Goal: Find specific page/section: Locate a particular part of the current website

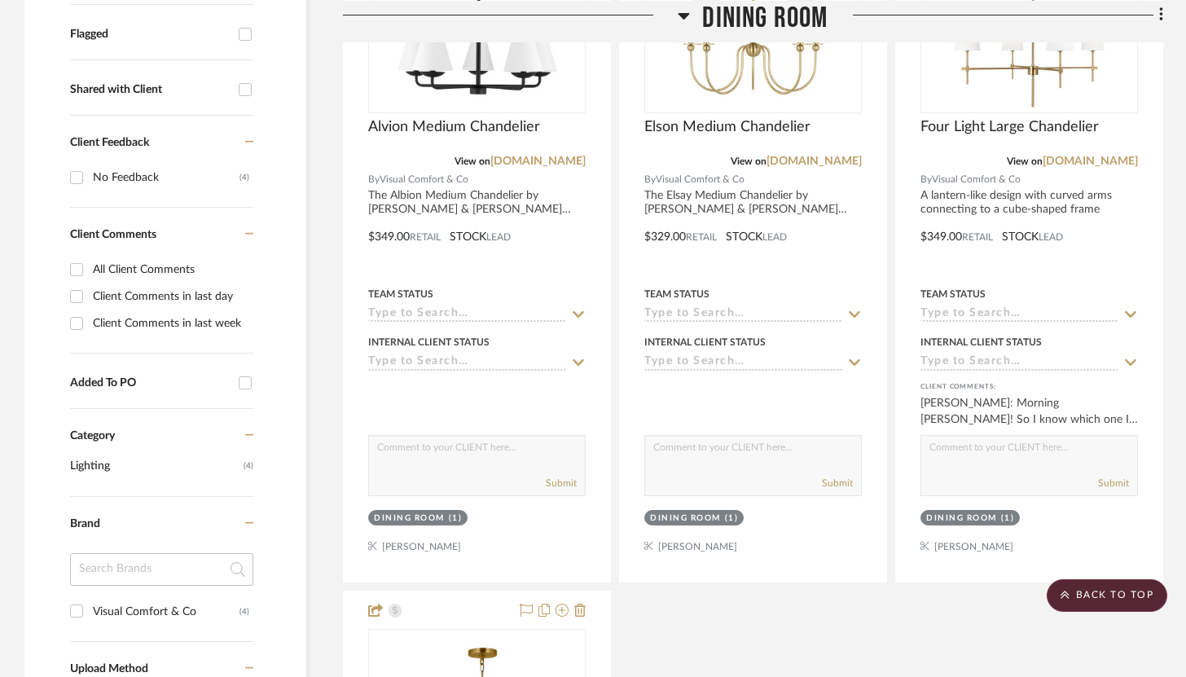
scroll to position [588, 0]
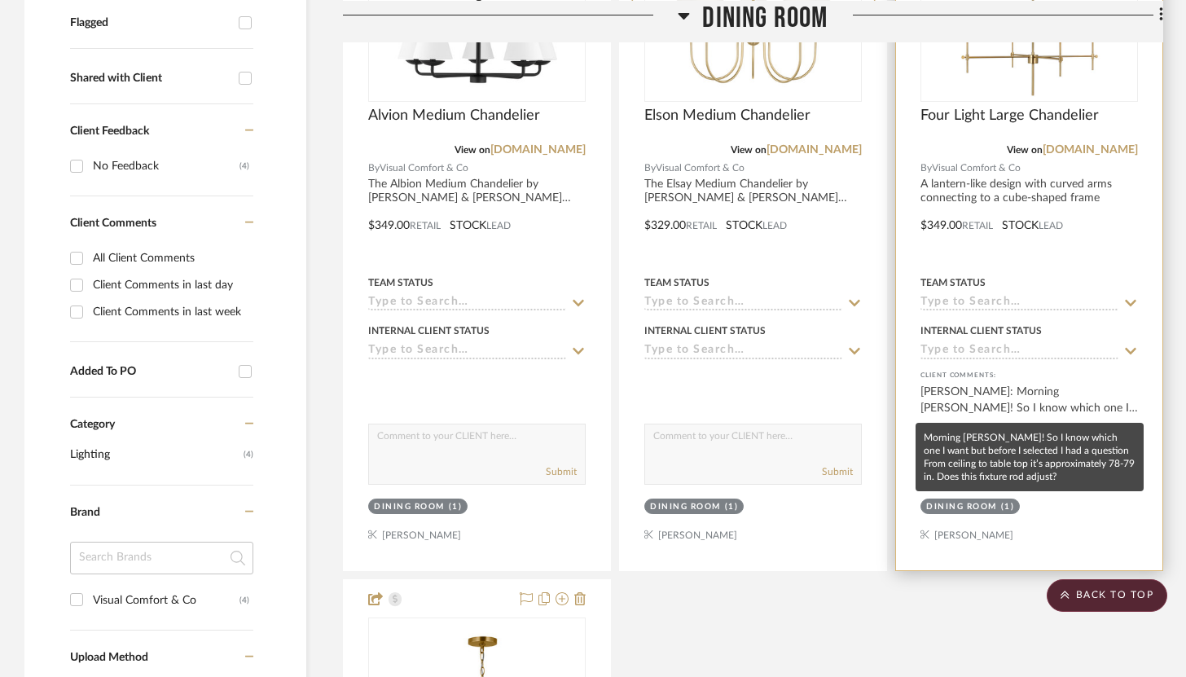
click at [1091, 397] on div "[PERSON_NAME]: Morning [PERSON_NAME]! So I know which one I want but before I s…" at bounding box center [1030, 400] width 218 height 33
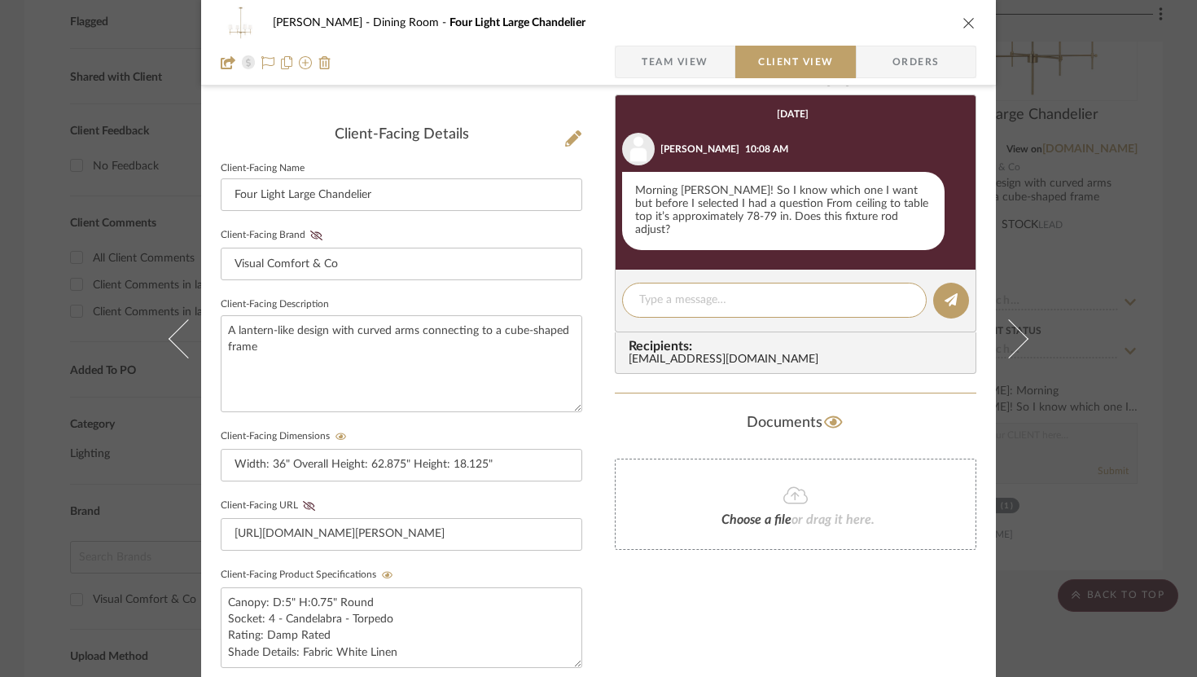
scroll to position [385, 0]
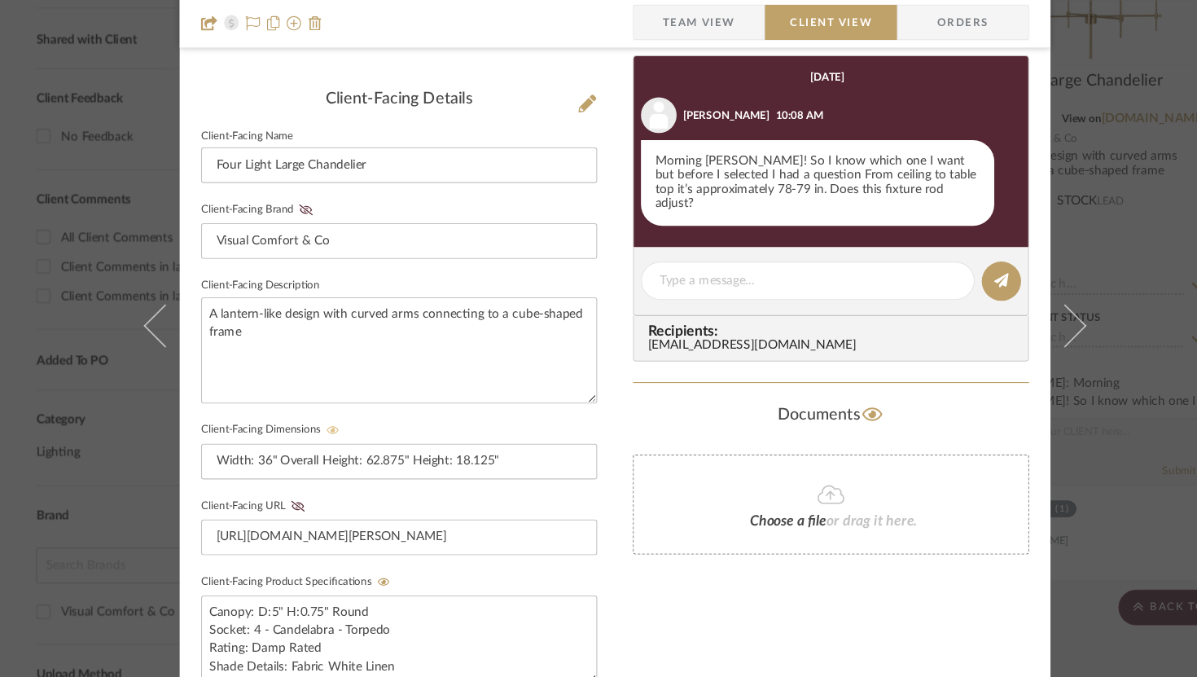
click at [336, 435] on icon at bounding box center [341, 433] width 11 height 7
click at [341, 430] on icon at bounding box center [341, 434] width 12 height 10
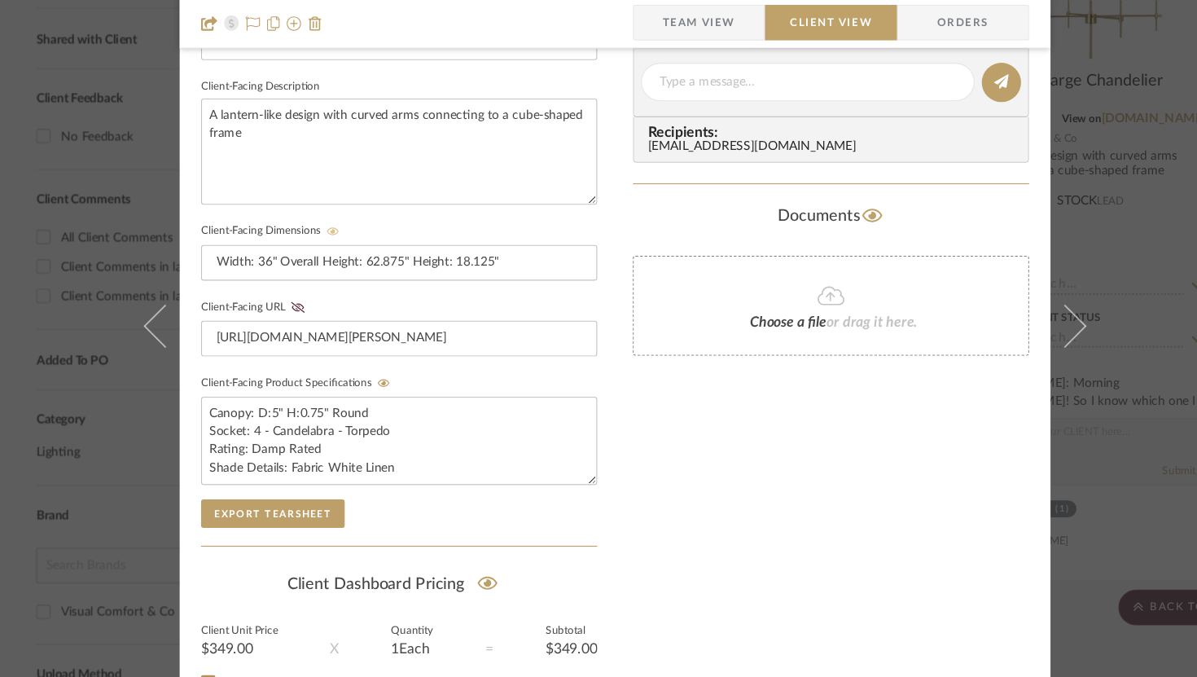
scroll to position [567, 0]
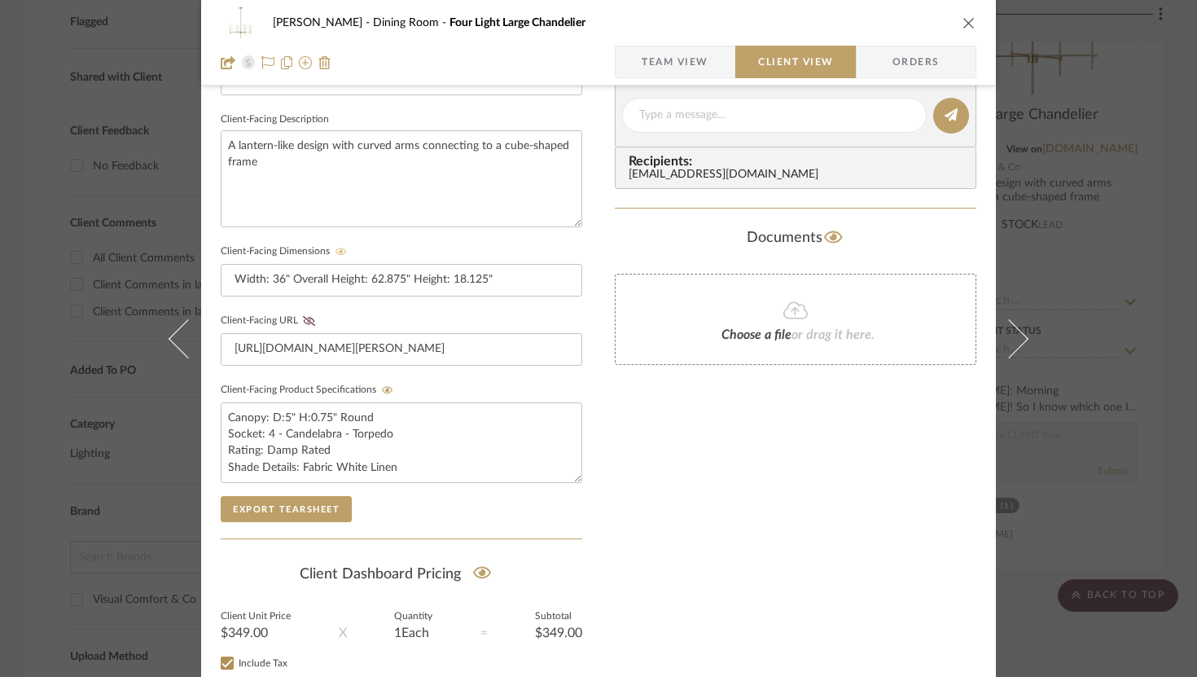
click at [964, 22] on icon "close" at bounding box center [969, 22] width 13 height 13
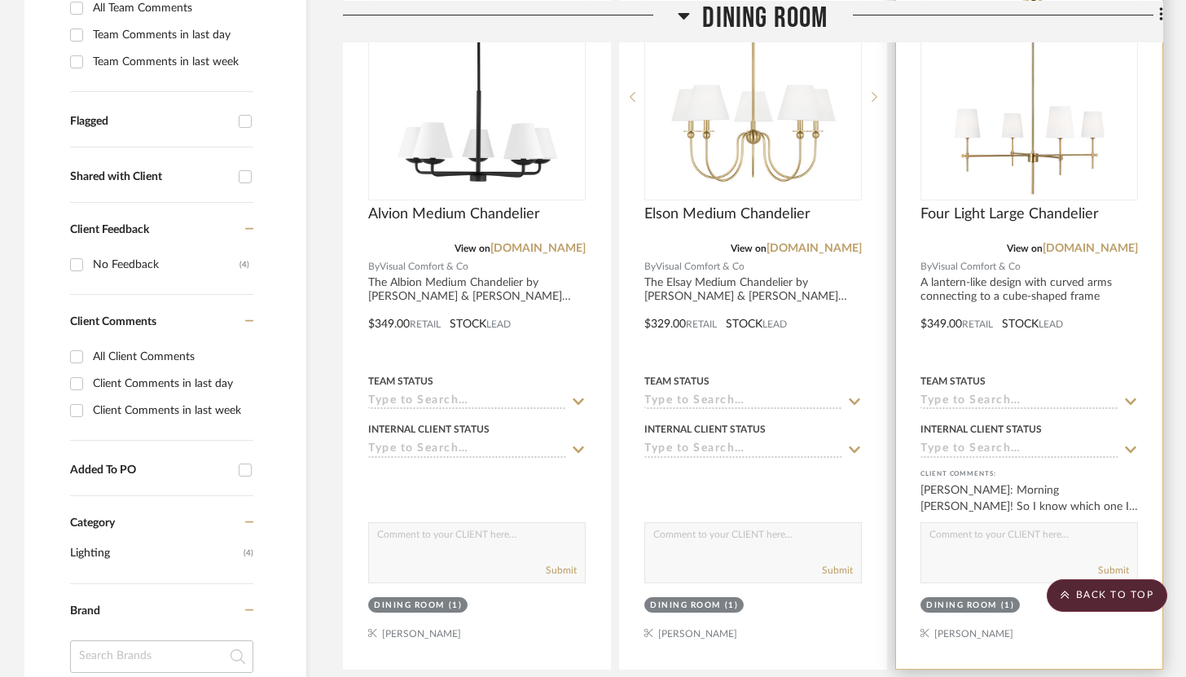
scroll to position [464, 0]
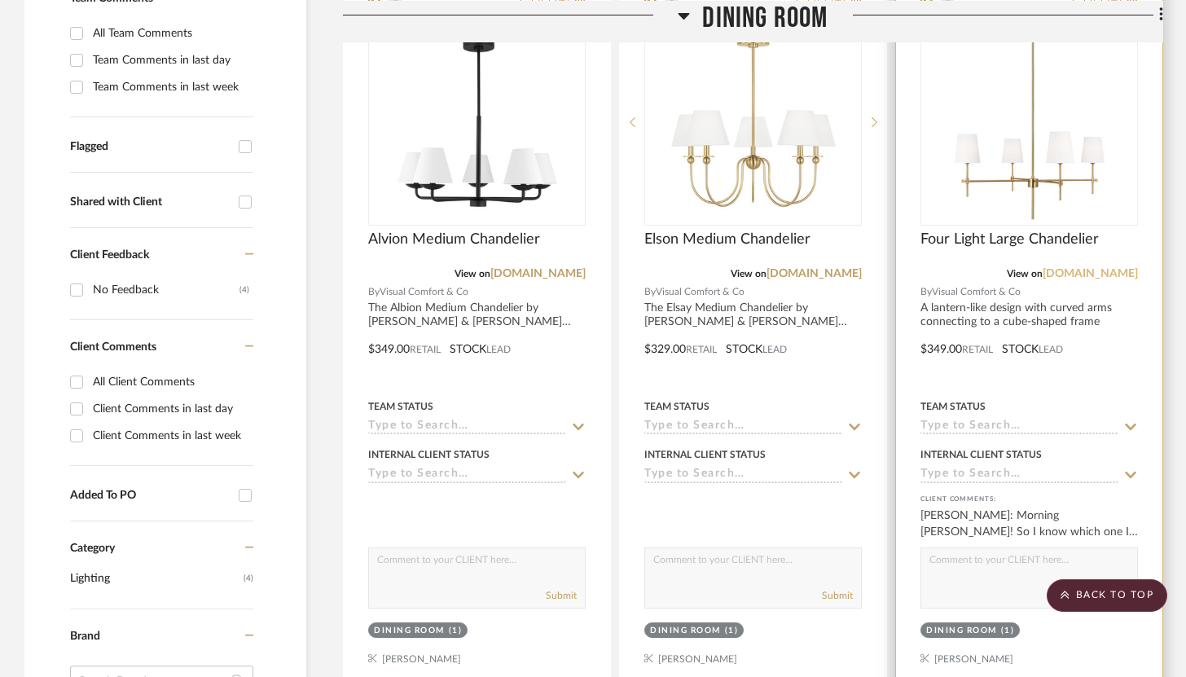
click at [1083, 278] on link "[DOMAIN_NAME]" at bounding box center [1090, 273] width 95 height 11
